Goal: Transaction & Acquisition: Purchase product/service

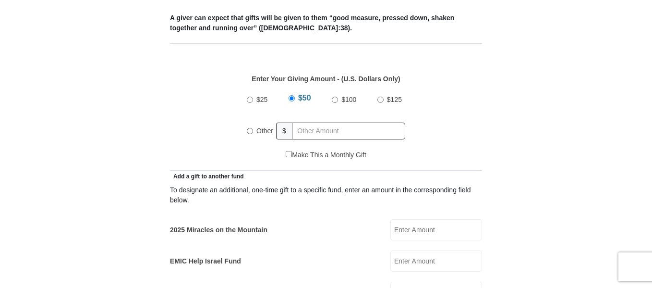
click at [250, 128] on input "Other" at bounding box center [250, 131] width 6 height 6
radio input "true"
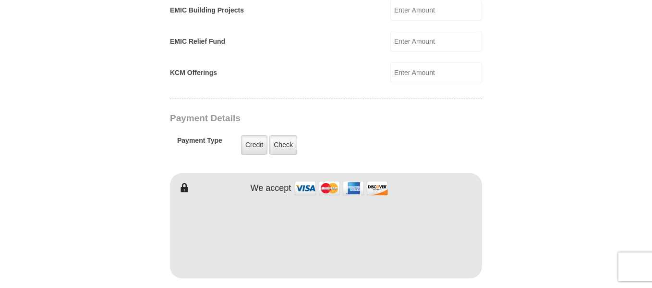
scroll to position [721, 0]
type input "360.00"
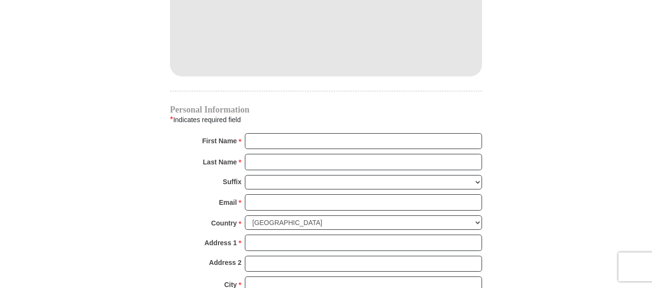
scroll to position [931, 0]
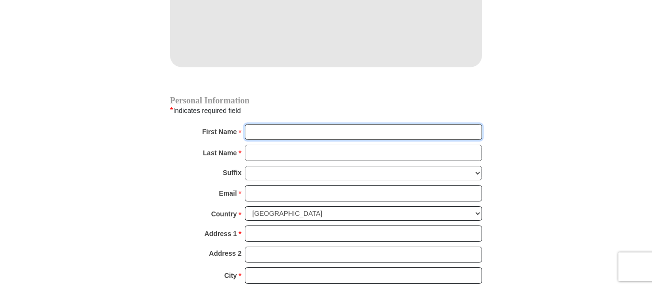
click at [257, 124] on input "First Name *" at bounding box center [363, 132] width 237 height 16
type input "lucy"
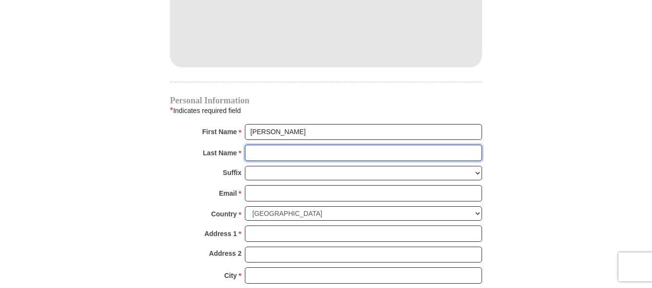
click at [256, 145] on input "Last Name *" at bounding box center [363, 153] width 237 height 16
type input "akinmuyisan"
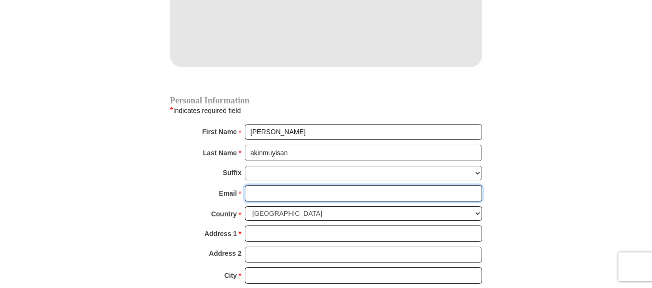
click at [254, 185] on input "Email *" at bounding box center [363, 193] width 237 height 16
type input "lucy.akinm@yahoo.com"
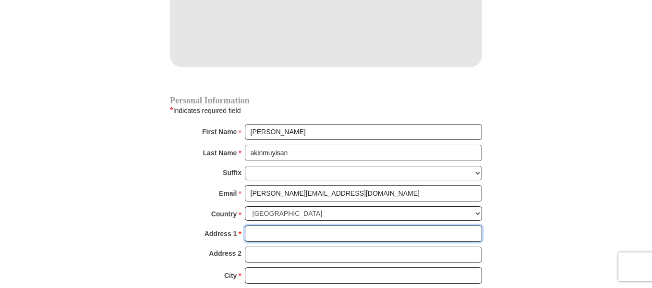
click at [264, 225] on input "Address 1 *" at bounding box center [363, 233] width 237 height 16
type input "9522 kilimanjaro road"
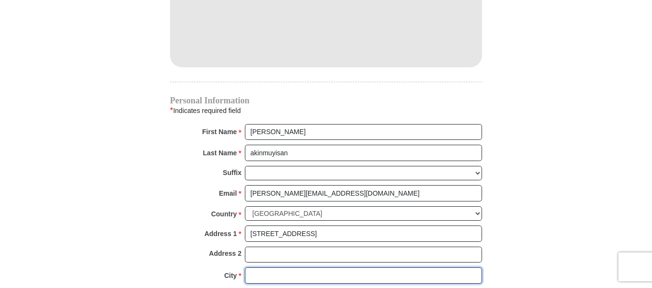
click at [264, 267] on input "City *" at bounding box center [363, 275] width 237 height 16
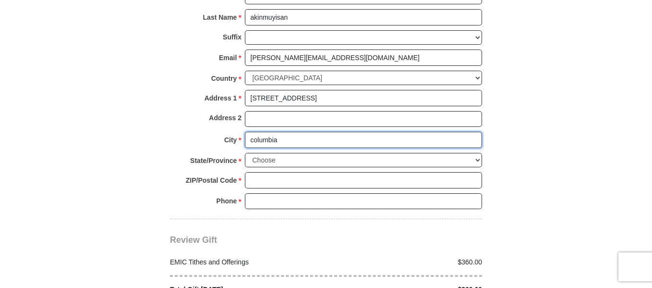
scroll to position [1071, 0]
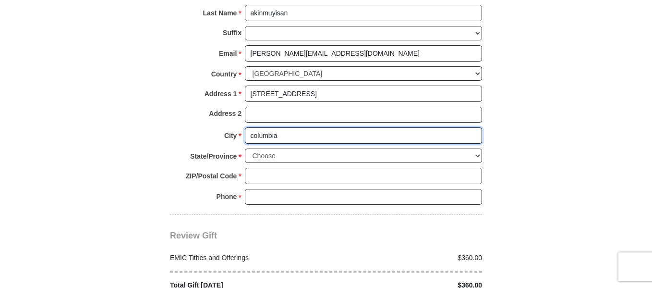
type input "columbia"
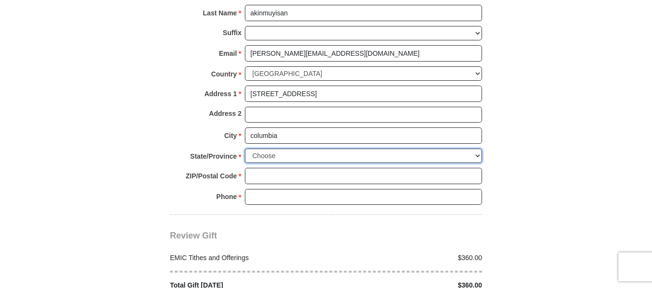
click at [478, 148] on select "Choose Alabama Alaska American Samoa Arizona Arkansas Armed Forces Americas Arm…" at bounding box center [363, 155] width 237 height 15
select select "MD"
click at [245, 148] on select "Choose Alabama Alaska American Samoa Arizona Arkansas Armed Forces Americas Arm…" at bounding box center [363, 155] width 237 height 15
click at [267, 168] on input "ZIP/Postal Code *" at bounding box center [363, 176] width 237 height 16
type input "21045"
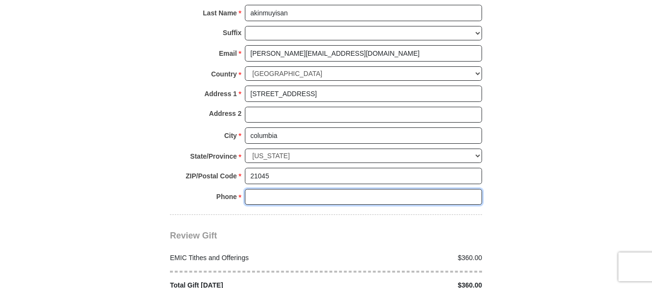
click at [264, 189] on input "Phone * *" at bounding box center [363, 197] width 237 height 16
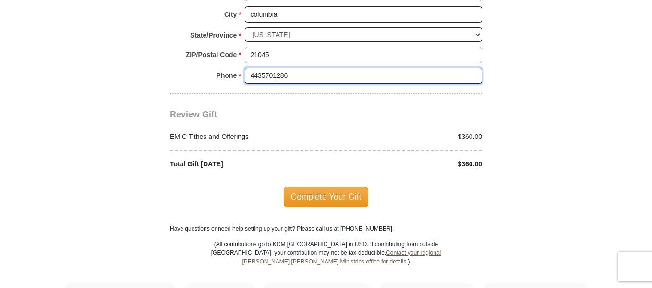
scroll to position [1202, 0]
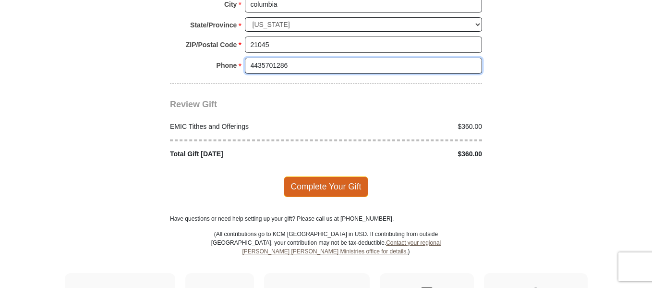
type input "4435701286"
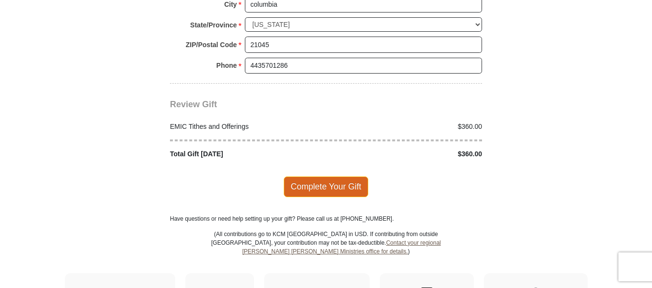
click at [337, 179] on span "Complete Your Gift" at bounding box center [326, 186] width 85 height 20
